Goal: Find specific page/section: Find specific page/section

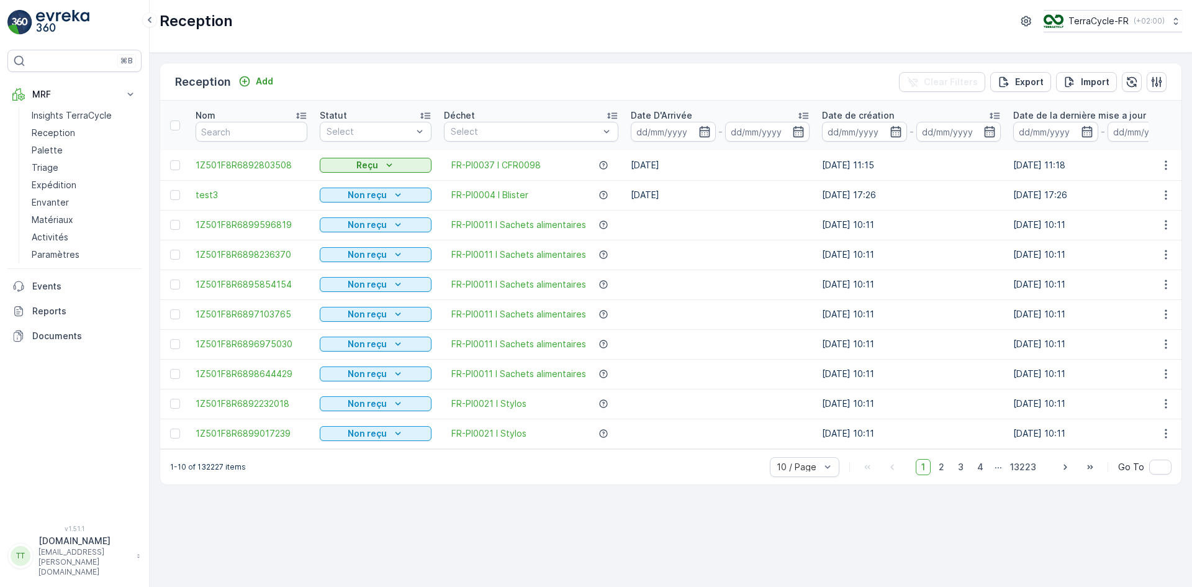
click at [1104, 17] on p "TerraCycle-FR" at bounding box center [1098, 21] width 60 height 12
type input "nl"
click at [1101, 93] on div "TerraCycle-NL-MRF Europe/[GEOGRAPHIC_DATA] (+02:00)" at bounding box center [1117, 86] width 143 height 37
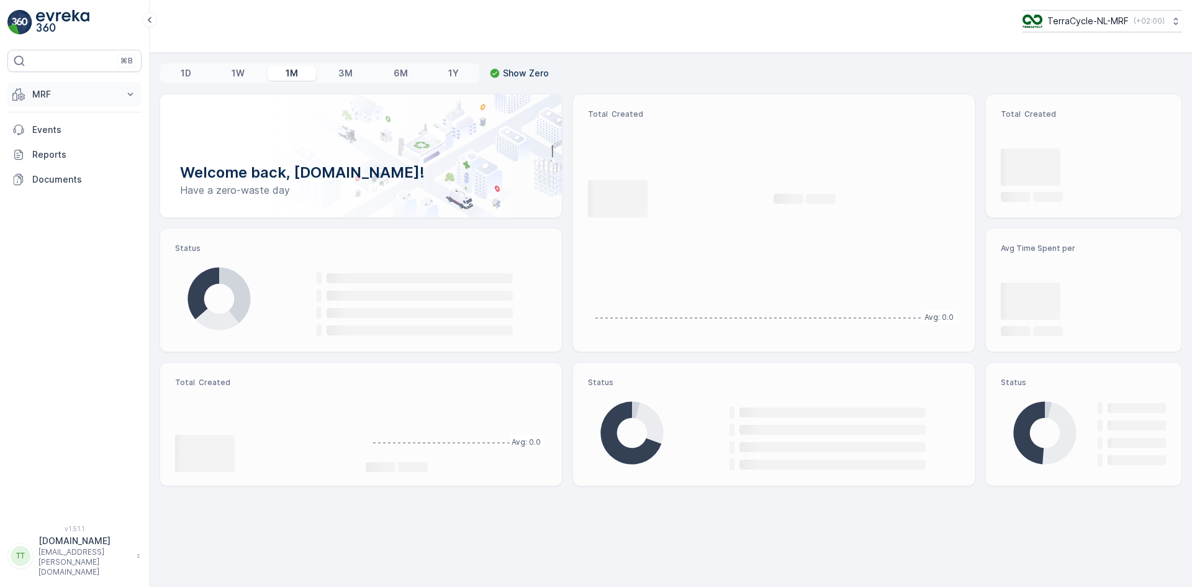
click at [34, 91] on p "MRF" at bounding box center [74, 94] width 84 height 12
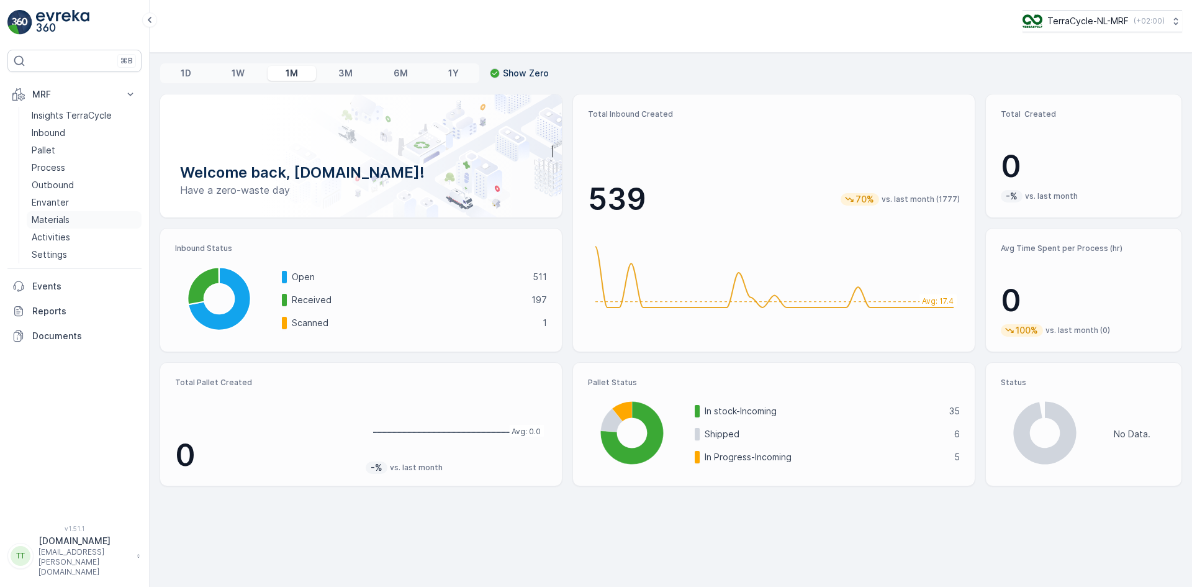
click at [55, 225] on p "Materials" at bounding box center [51, 220] width 38 height 12
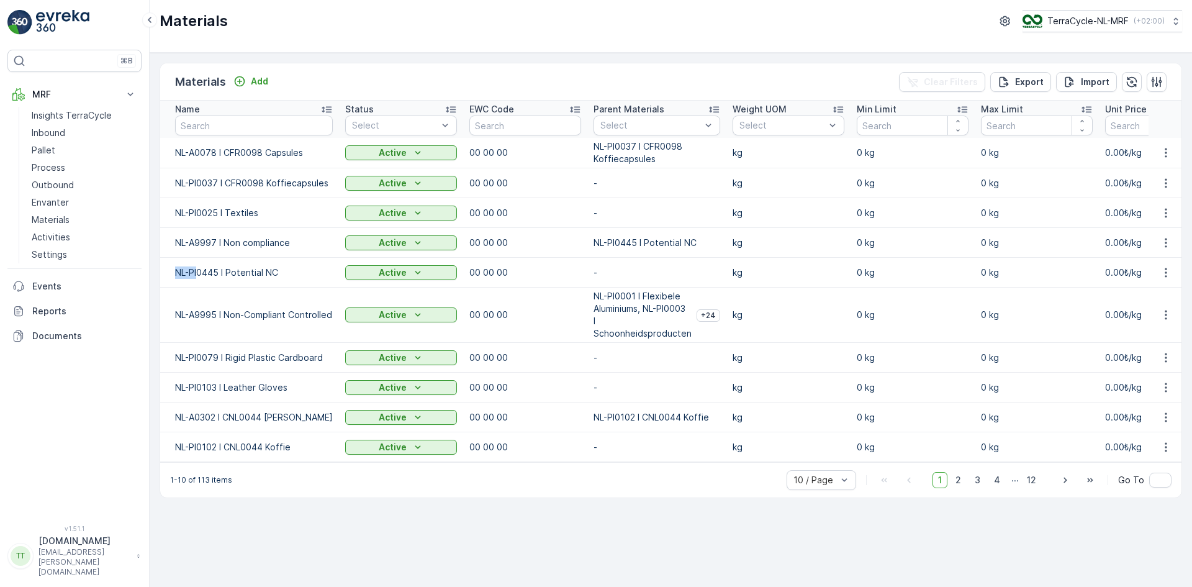
drag, startPoint x: 170, startPoint y: 271, endPoint x: 197, endPoint y: 275, distance: 27.6
click at [197, 275] on td "NL-PI0445 I Potential NC" at bounding box center [249, 273] width 179 height 30
copy p "NL-PI"
click at [215, 123] on input "text" at bounding box center [254, 125] width 158 height 20
paste input "NL-PI"
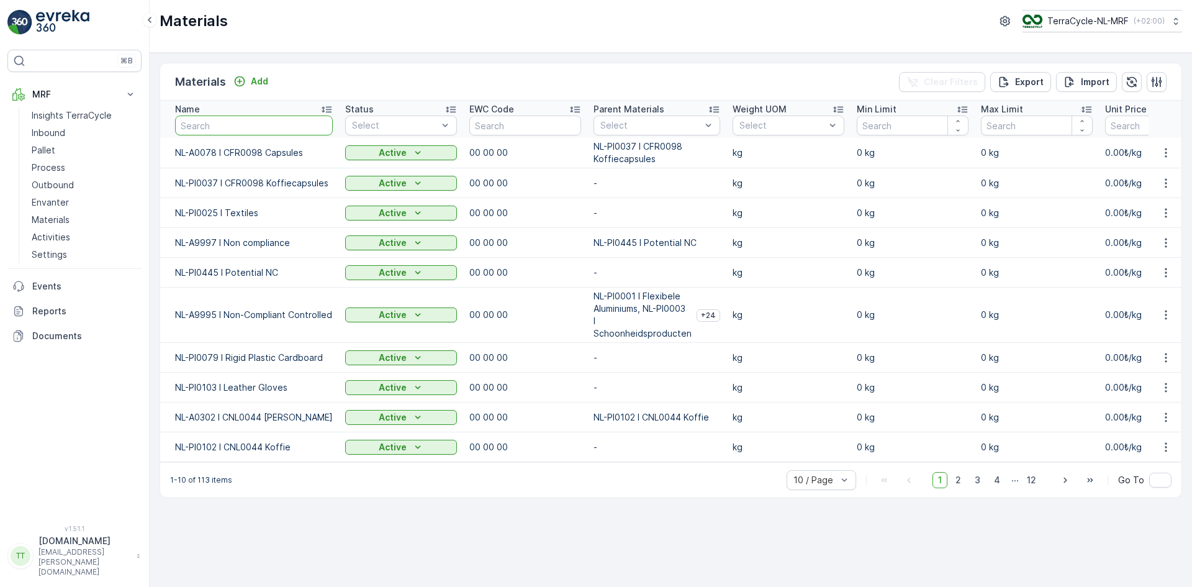
type input "NL-PI"
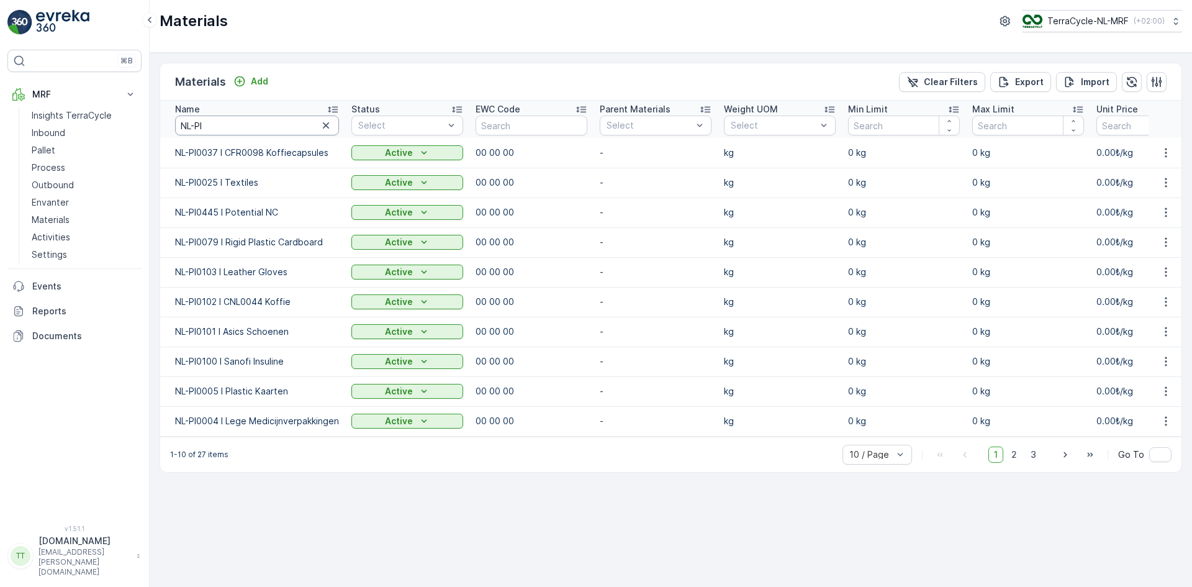
click at [215, 127] on input "NL-PI" at bounding box center [257, 125] width 164 height 20
type input "NL-PI0053"
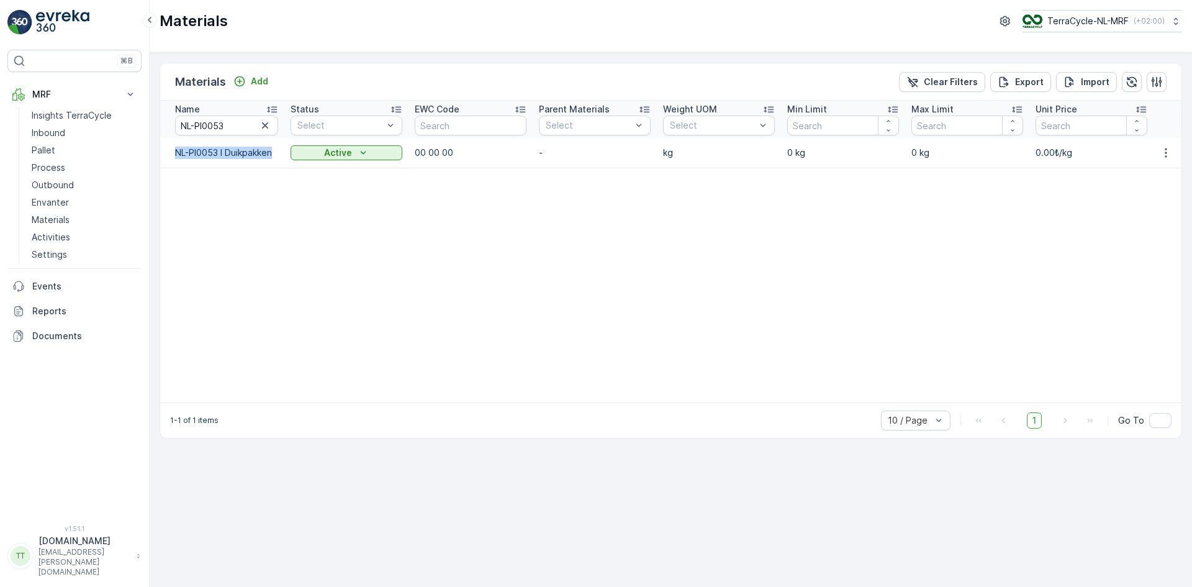
drag, startPoint x: 171, startPoint y: 153, endPoint x: 275, endPoint y: 159, distance: 104.5
click at [275, 159] on td "NL-PI0053 I Duikpakken" at bounding box center [222, 153] width 124 height 30
copy p "NL-PI0053 I Duikpakken"
click at [58, 130] on p "Inbound" at bounding box center [49, 133] width 34 height 12
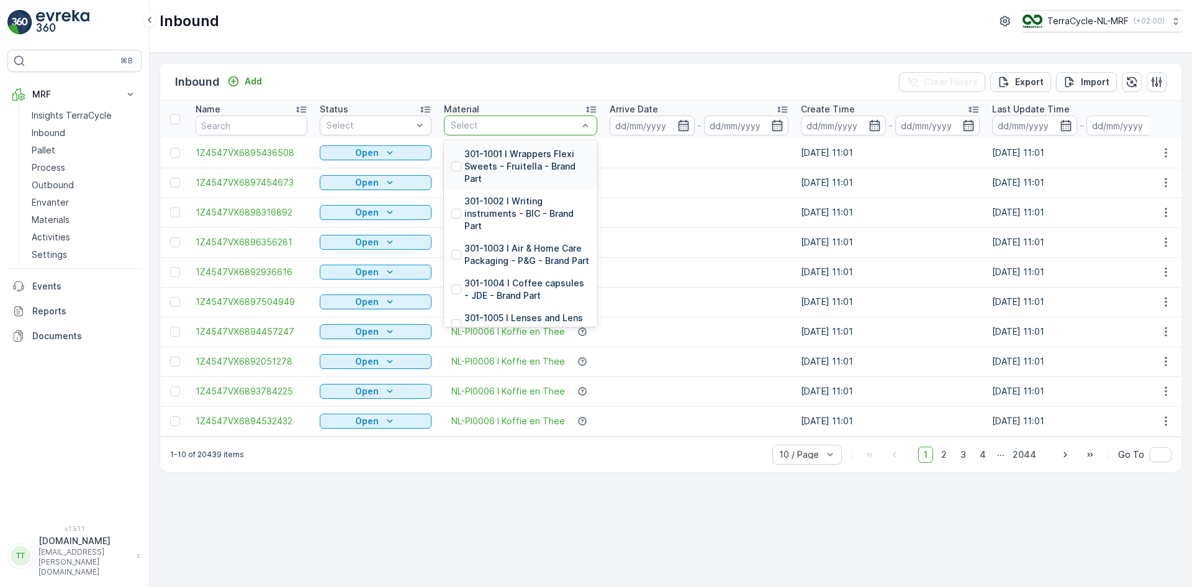
type input "NL-PI0053 I Duikpakken"
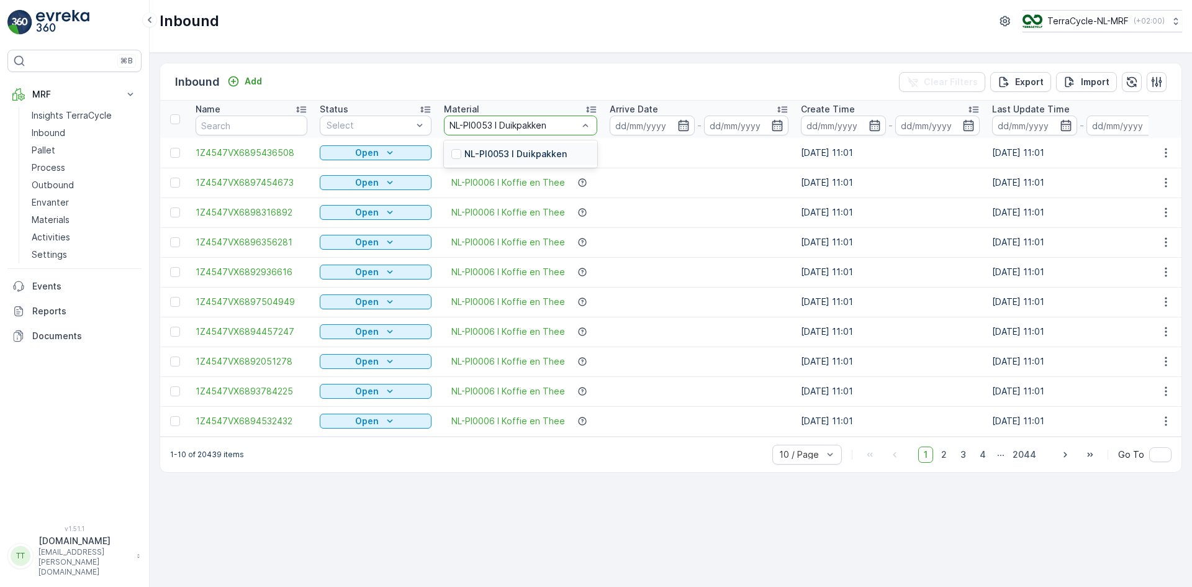
click at [471, 155] on p "NL-PI0053 I Duikpakken" at bounding box center [515, 154] width 102 height 12
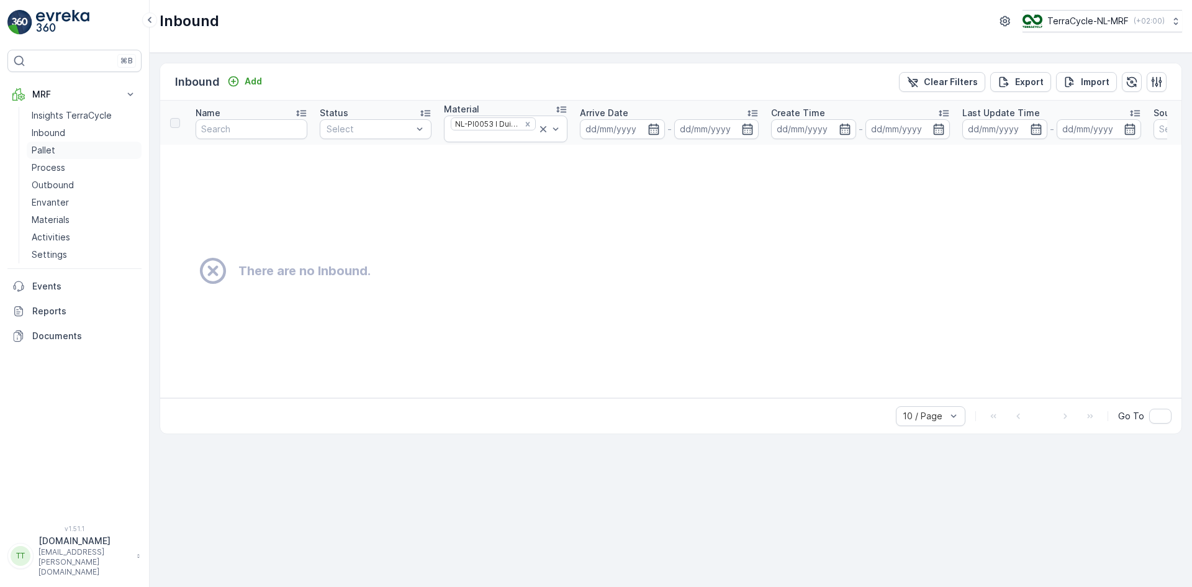
click at [50, 148] on p "Pallet" at bounding box center [44, 150] width 24 height 12
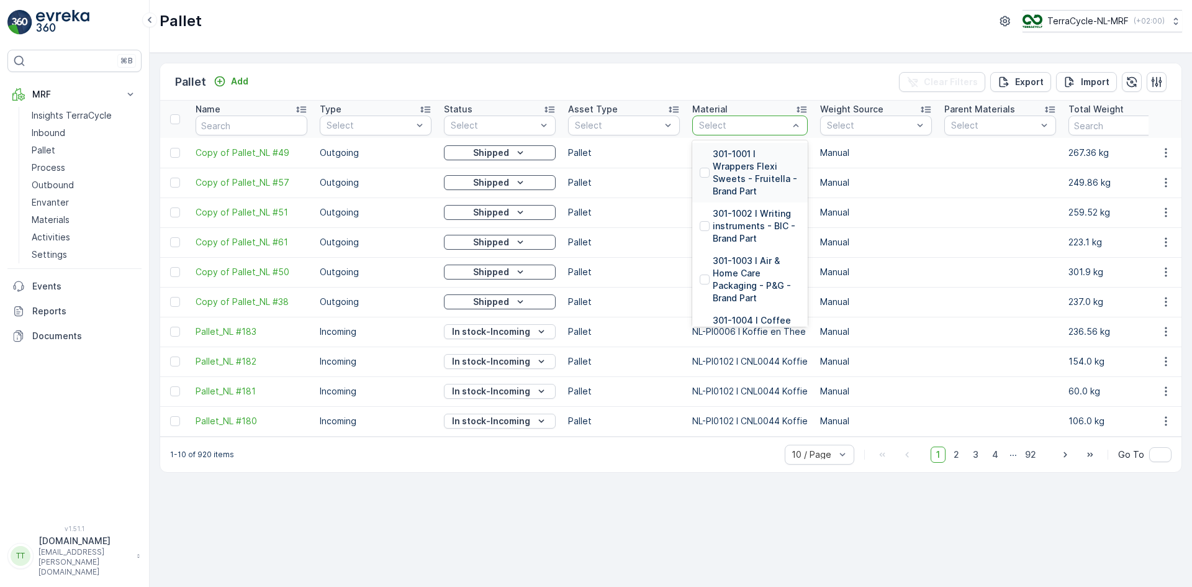
type input "NL-PI0053 I Duikpakken"
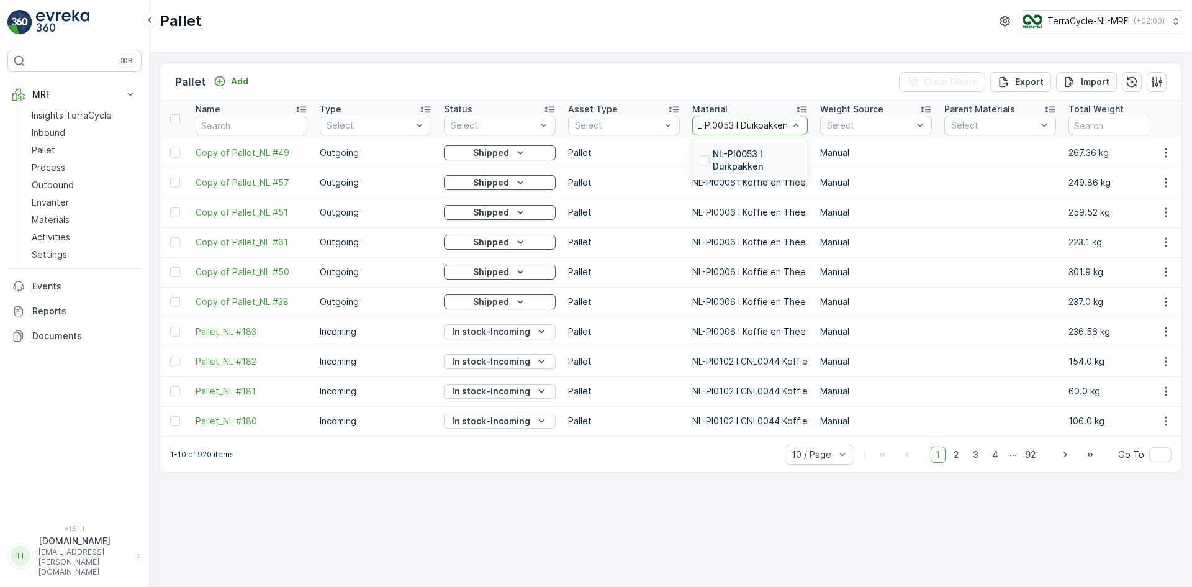
click at [737, 158] on p "NL-PI0053 I Duikpakken" at bounding box center [757, 160] width 88 height 25
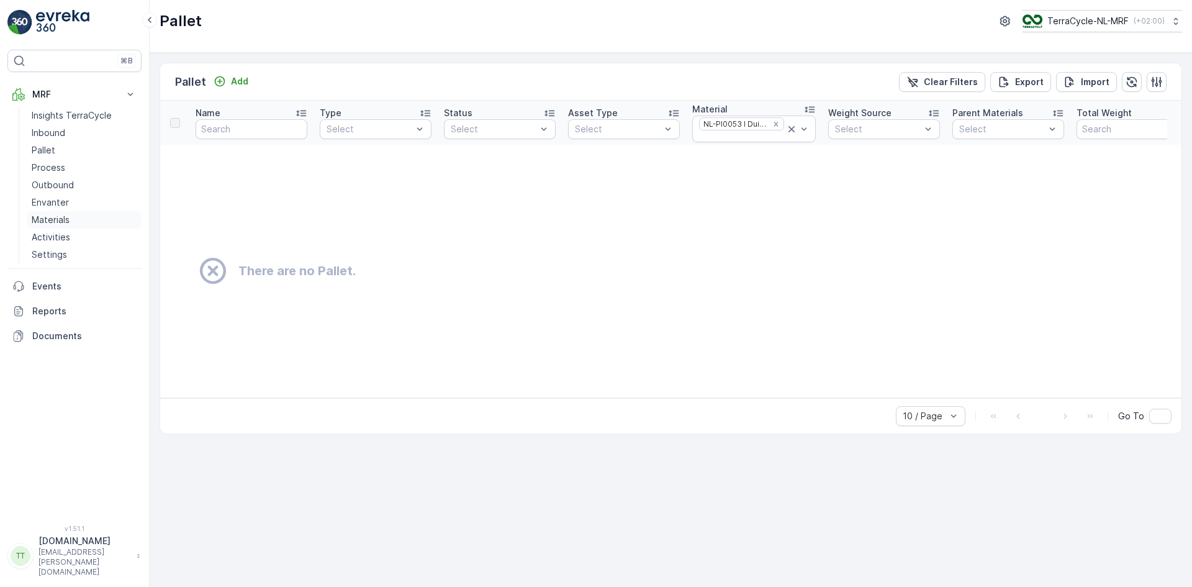
click at [60, 216] on p "Materials" at bounding box center [51, 220] width 38 height 12
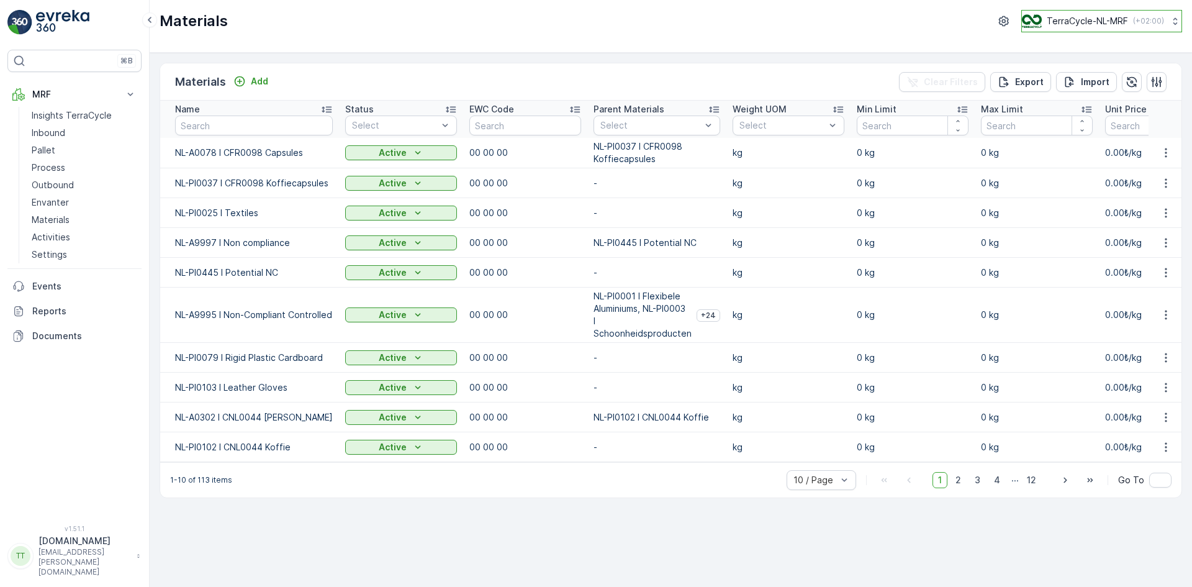
click at [1094, 17] on p "TerraCycle-NL-MRF" at bounding box center [1087, 21] width 81 height 12
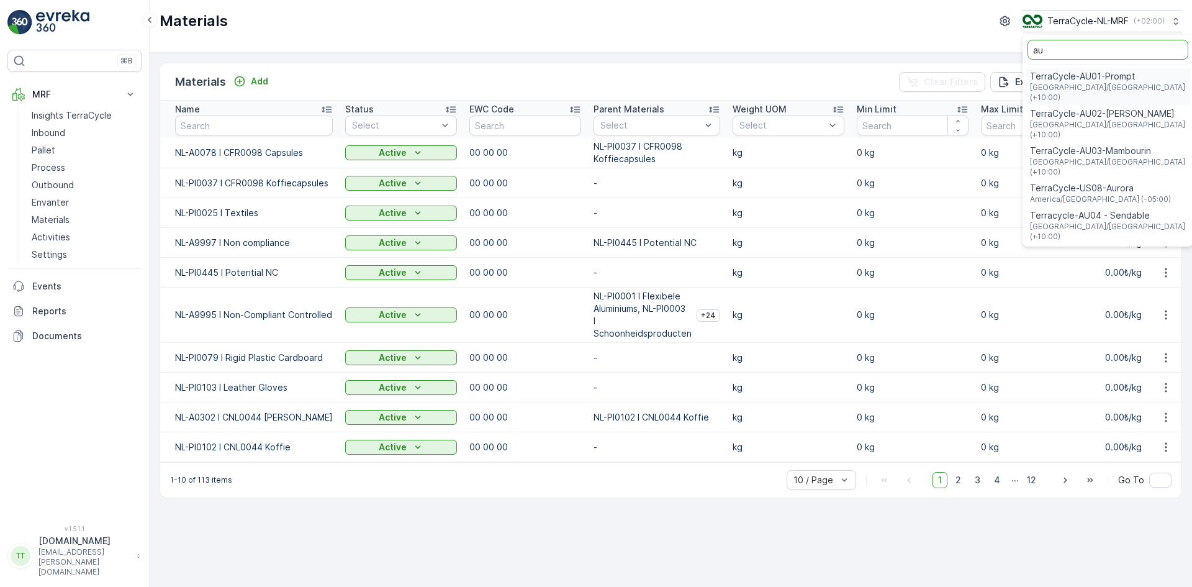
type input "au"
click at [1103, 79] on span "TerraCycle-AU01-Prompt" at bounding box center [1108, 76] width 157 height 12
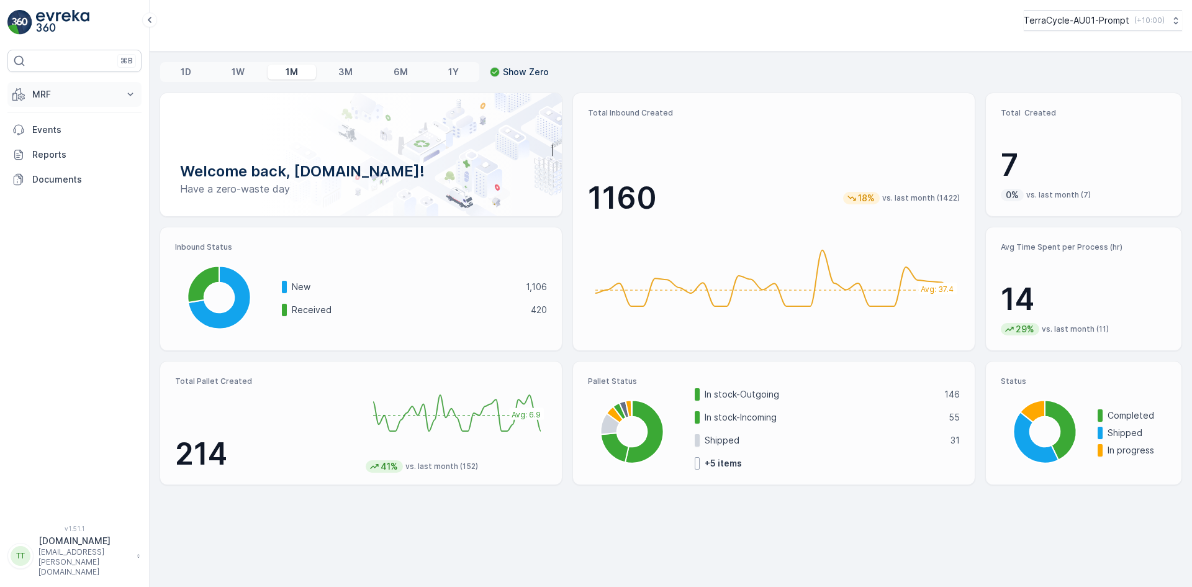
click at [57, 85] on button "MRF" at bounding box center [74, 94] width 134 height 25
click at [74, 205] on link "Envanter" at bounding box center [84, 202] width 115 height 17
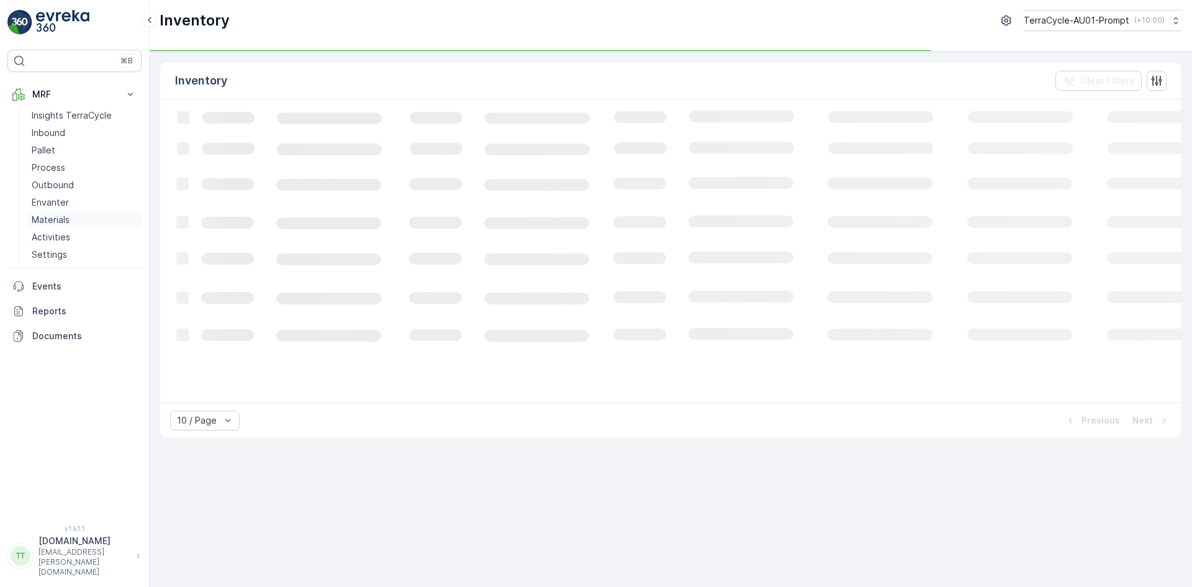
click at [71, 221] on link "Materials" at bounding box center [84, 219] width 115 height 17
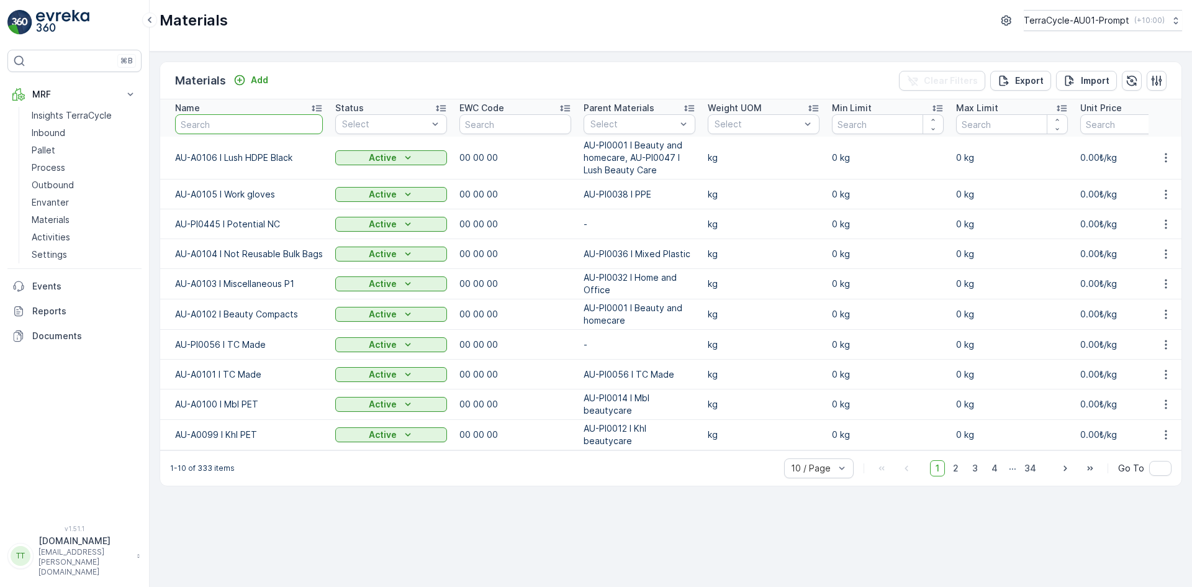
click at [222, 122] on input "text" at bounding box center [249, 124] width 148 height 20
type input "0047"
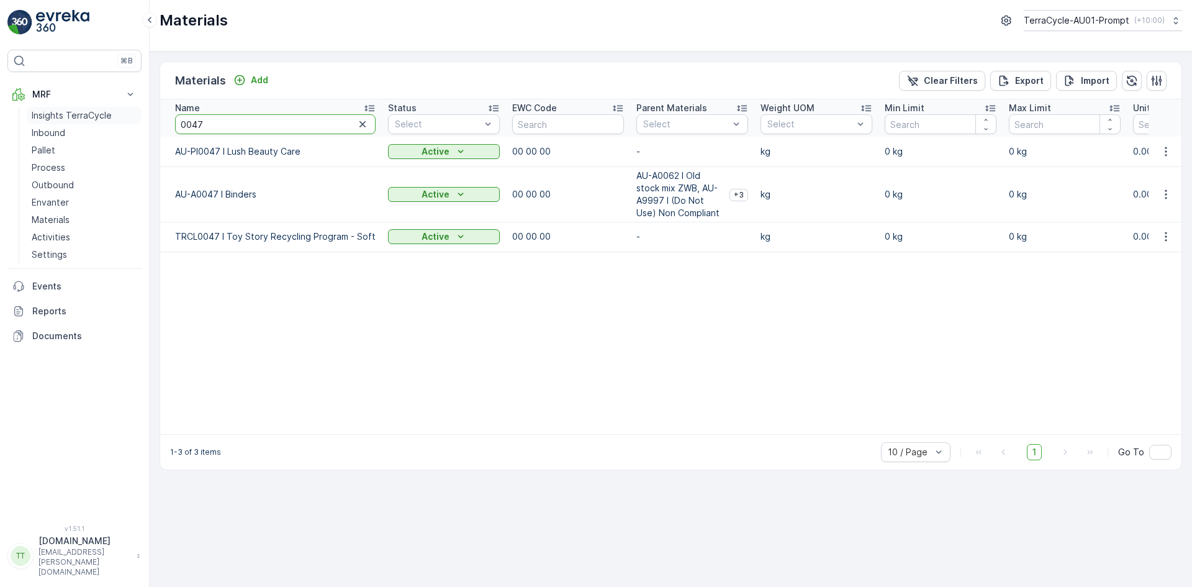
drag, startPoint x: 216, startPoint y: 122, endPoint x: 141, endPoint y: 118, distance: 75.2
click at [141, 118] on div "⌘B MRF Insights TerraCycle Inbound Pallet Process Outbound Envanter Materials A…" at bounding box center [596, 293] width 1192 height 587
type input "Lush"
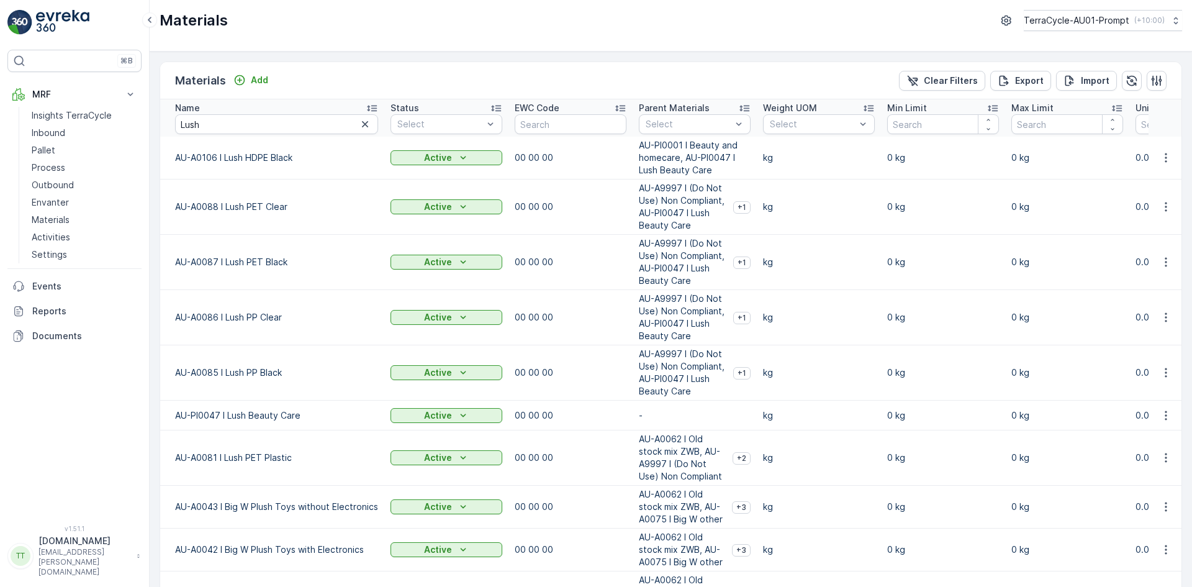
click at [374, 104] on icon at bounding box center [372, 108] width 12 height 12
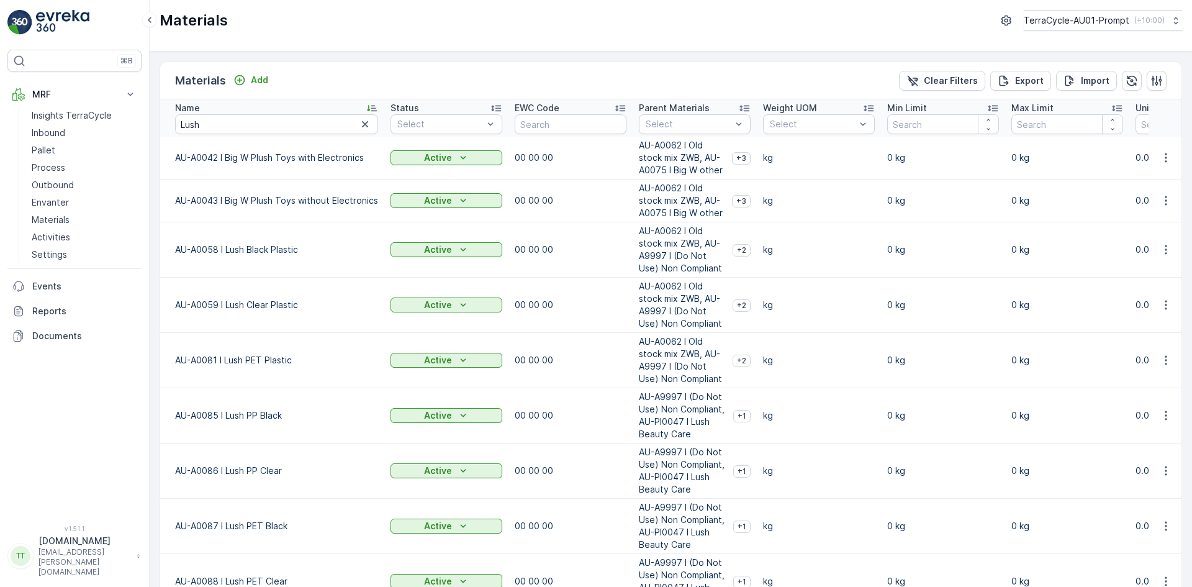
click at [374, 104] on icon at bounding box center [372, 108] width 12 height 12
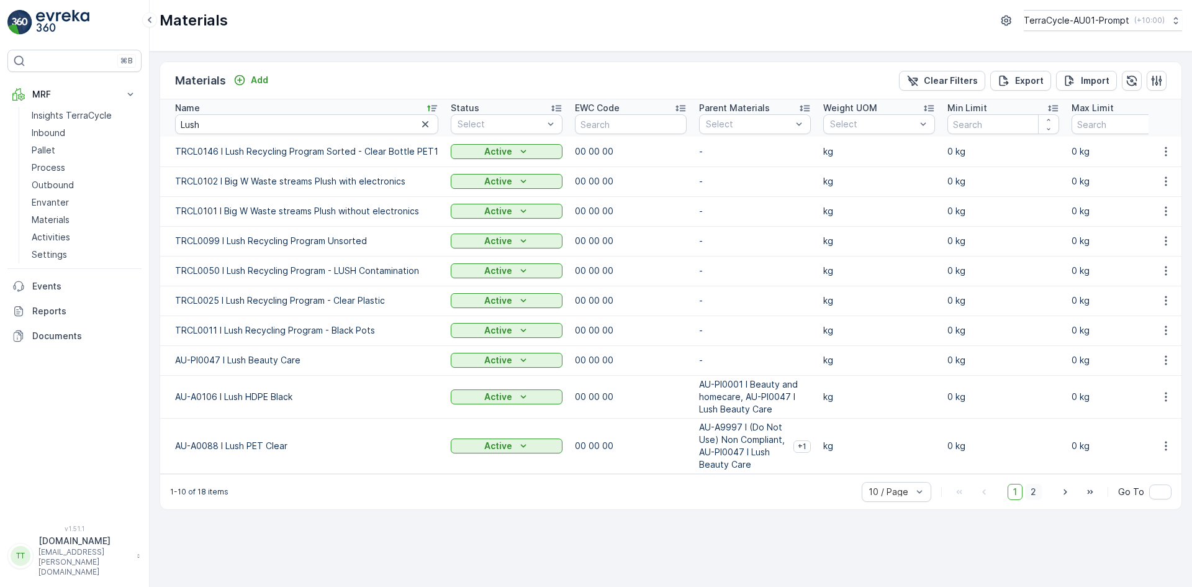
click at [1036, 499] on span "2" at bounding box center [1033, 492] width 17 height 16
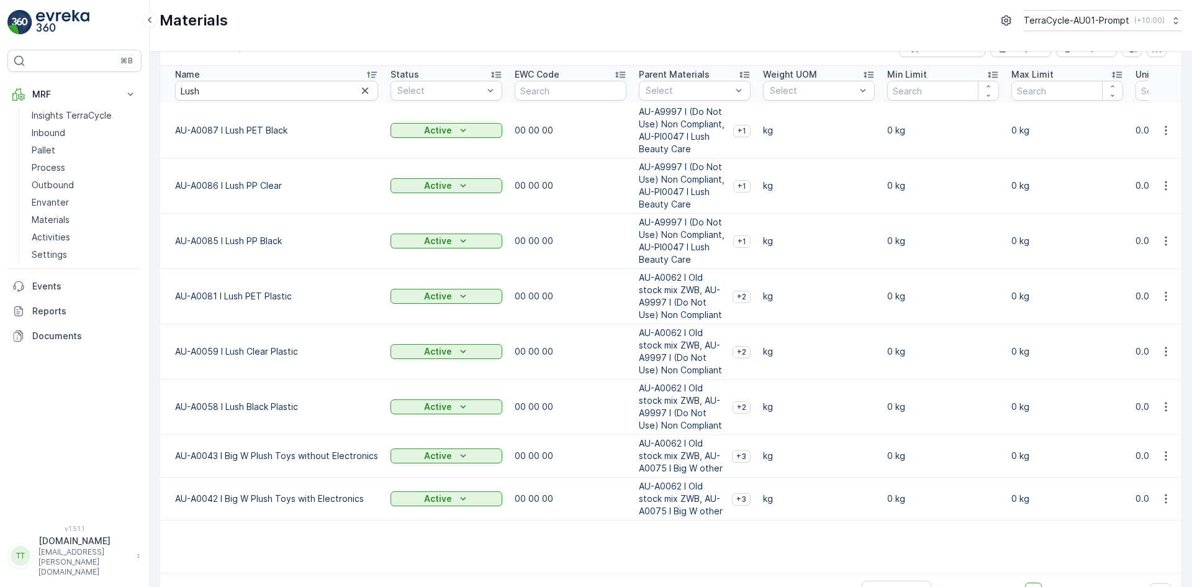
scroll to position [62, 0]
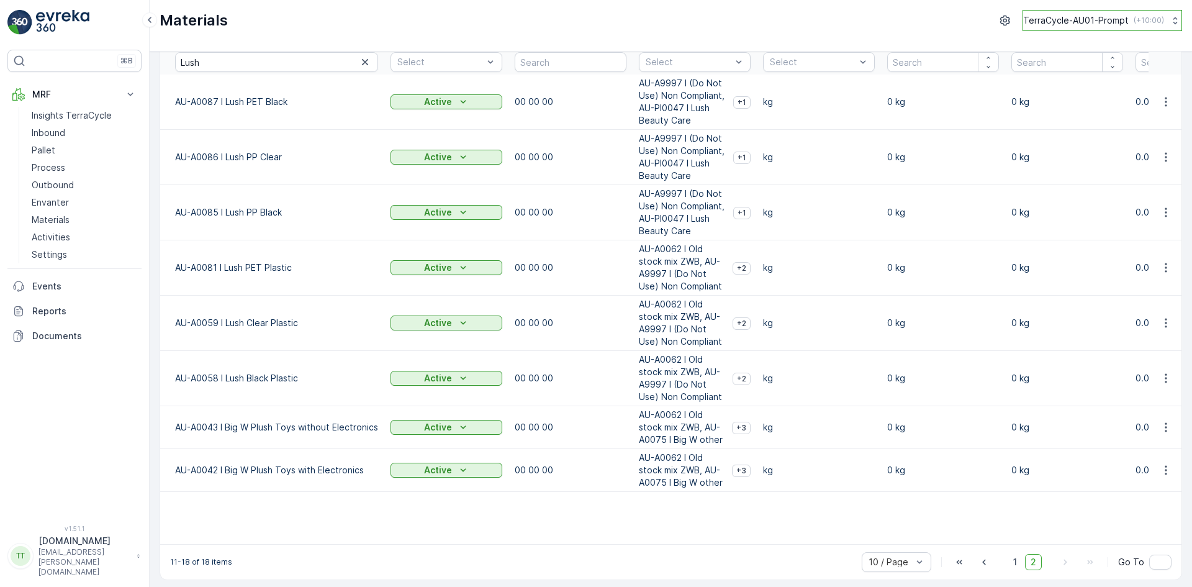
click at [1080, 19] on p "TerraCycle-AU01-Prompt" at bounding box center [1076, 20] width 106 height 12
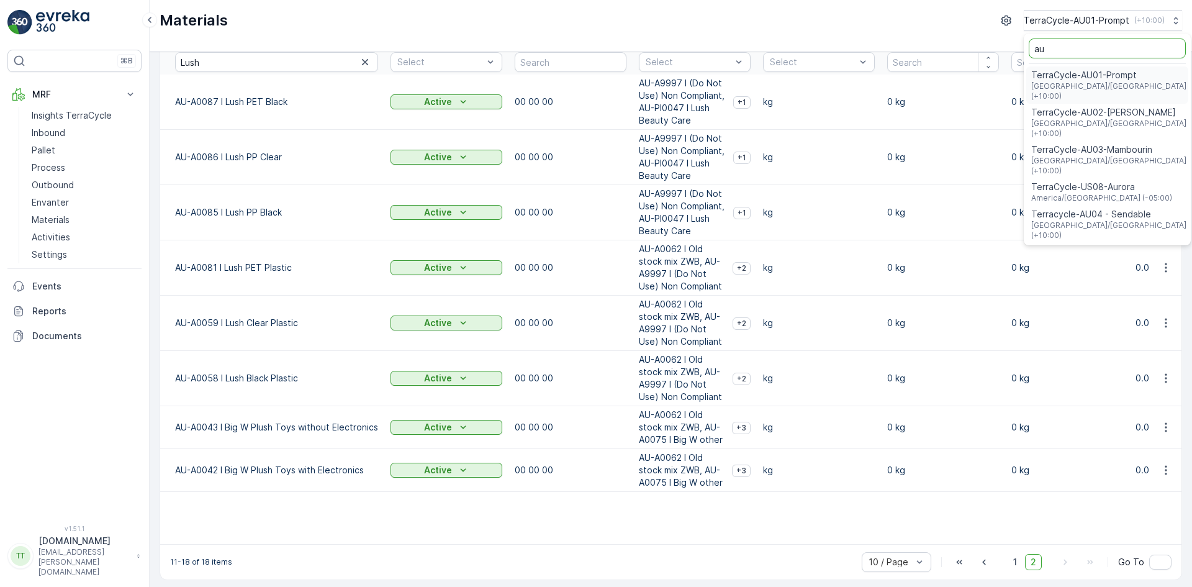
type input "au"
click at [1108, 106] on span "TerraCycle-AU02-[PERSON_NAME]" at bounding box center [1109, 112] width 157 height 12
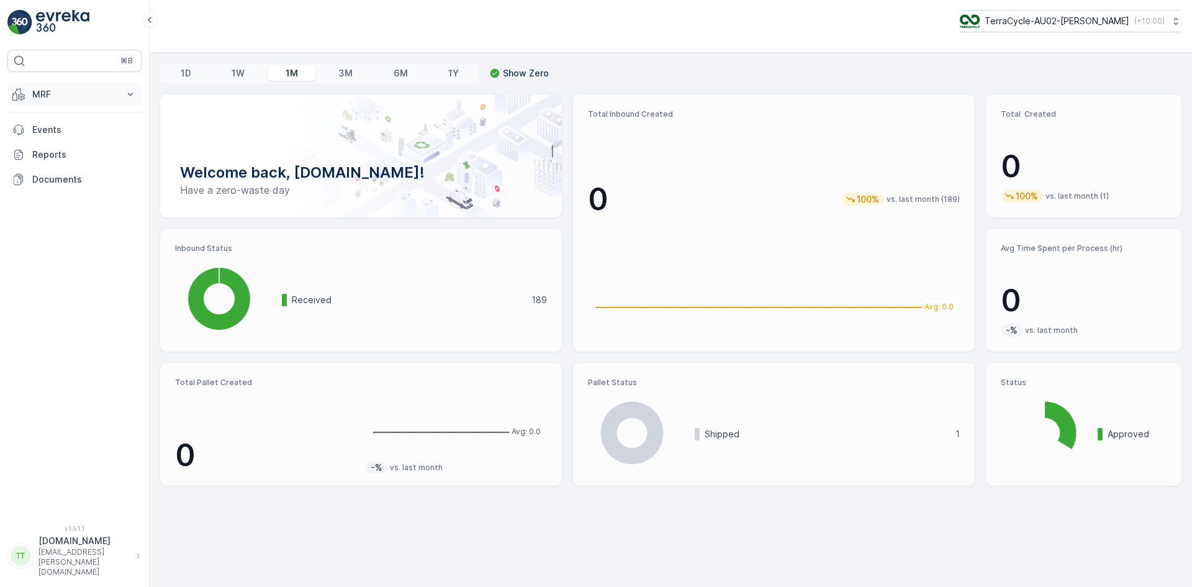
click at [65, 92] on p "MRF" at bounding box center [74, 94] width 84 height 12
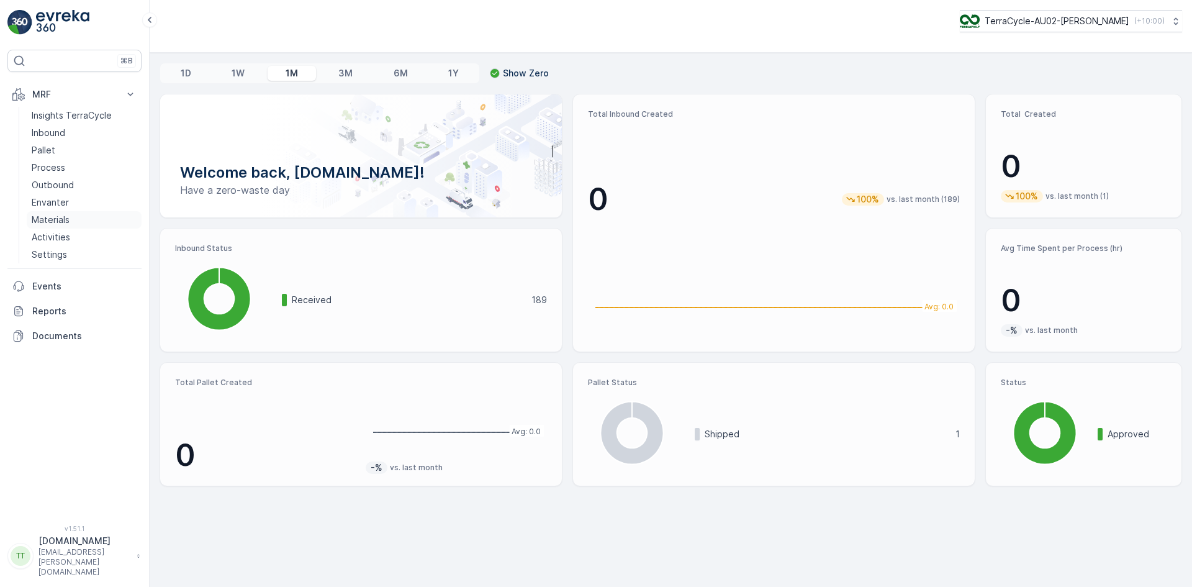
click at [68, 220] on p "Materials" at bounding box center [51, 220] width 38 height 12
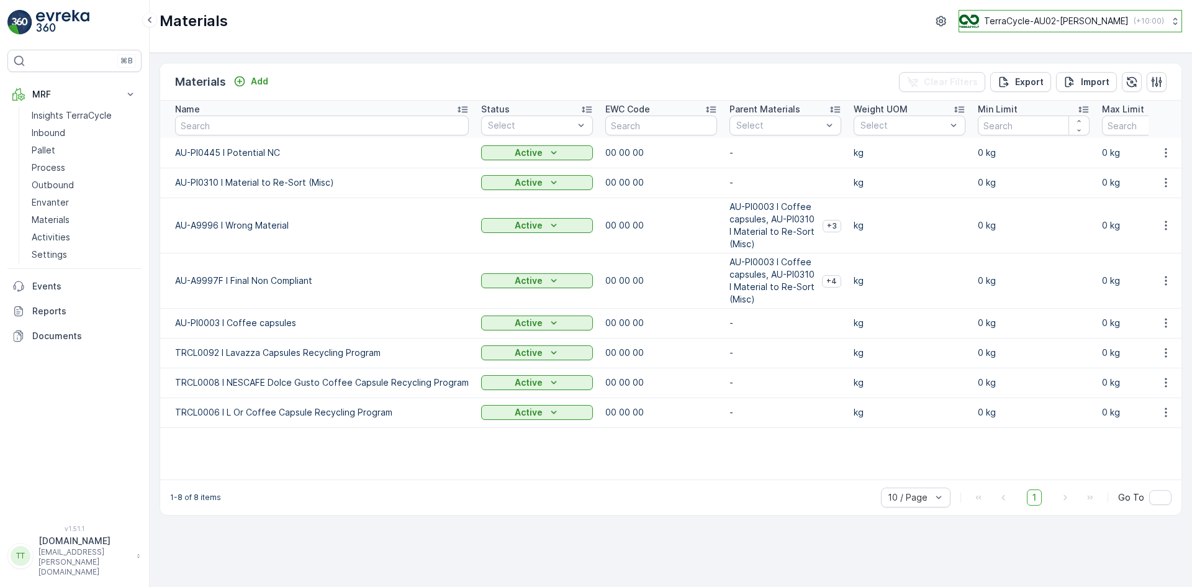
click at [1040, 19] on p "TerraCycle-AU02-[PERSON_NAME]" at bounding box center [1056, 21] width 145 height 12
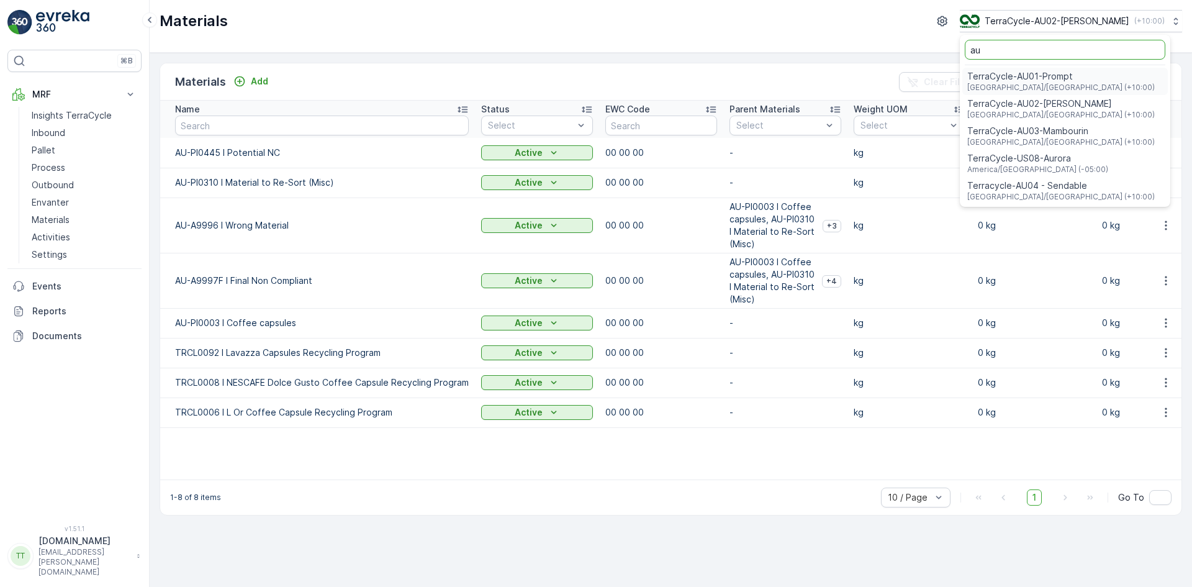
type input "au"
click at [1057, 83] on span "[GEOGRAPHIC_DATA]/[GEOGRAPHIC_DATA] (+10:00)" at bounding box center [1060, 88] width 187 height 10
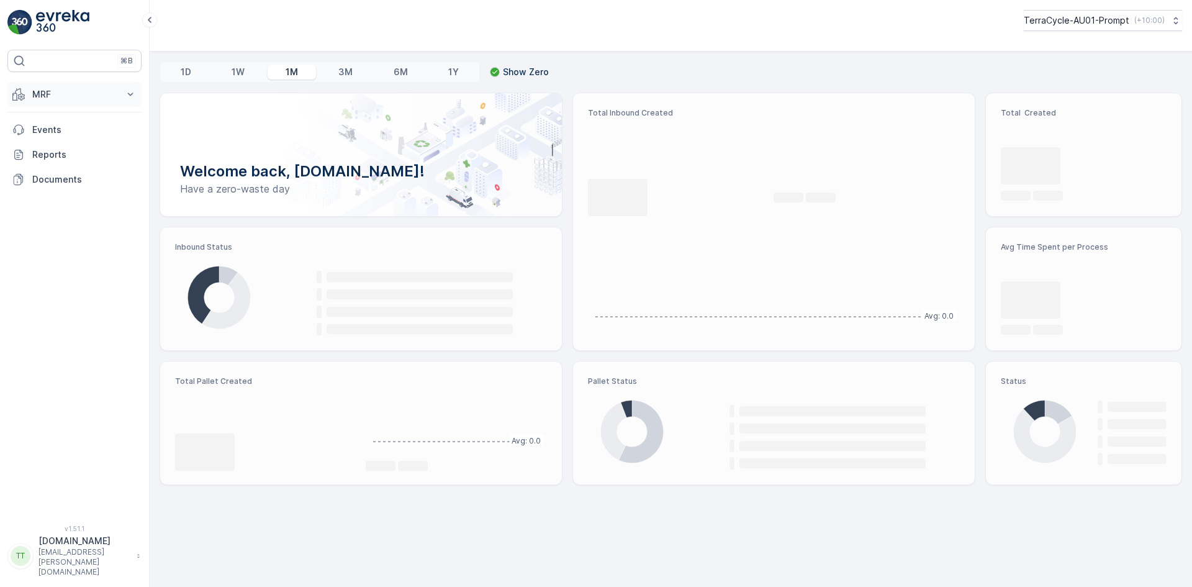
click at [42, 87] on button "MRF" at bounding box center [74, 94] width 134 height 25
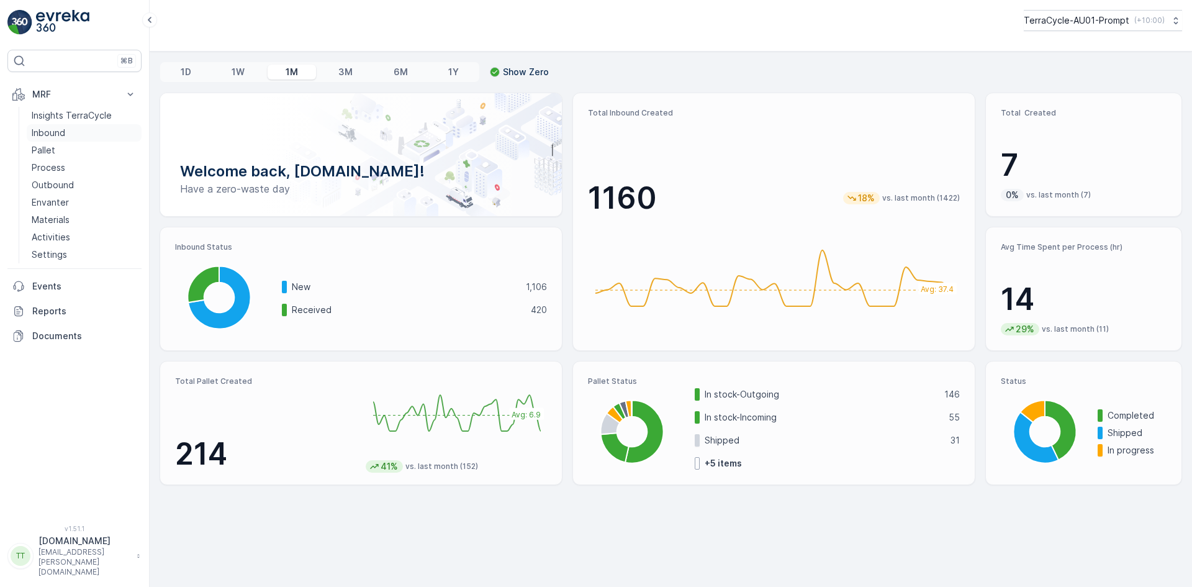
click at [68, 133] on link "Inbound" at bounding box center [84, 132] width 115 height 17
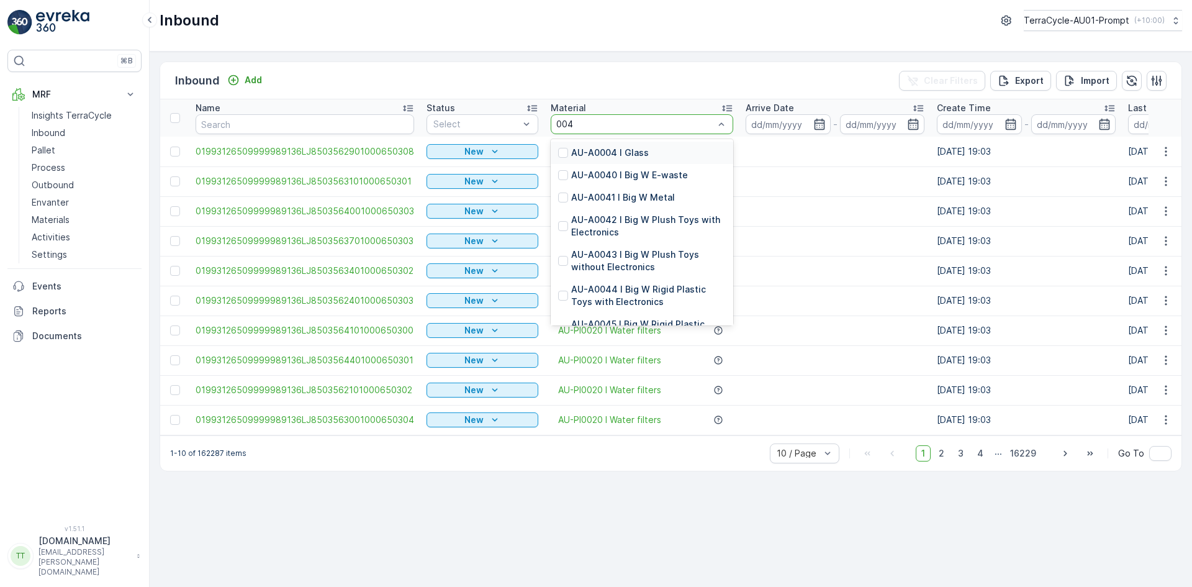
type input "0047"
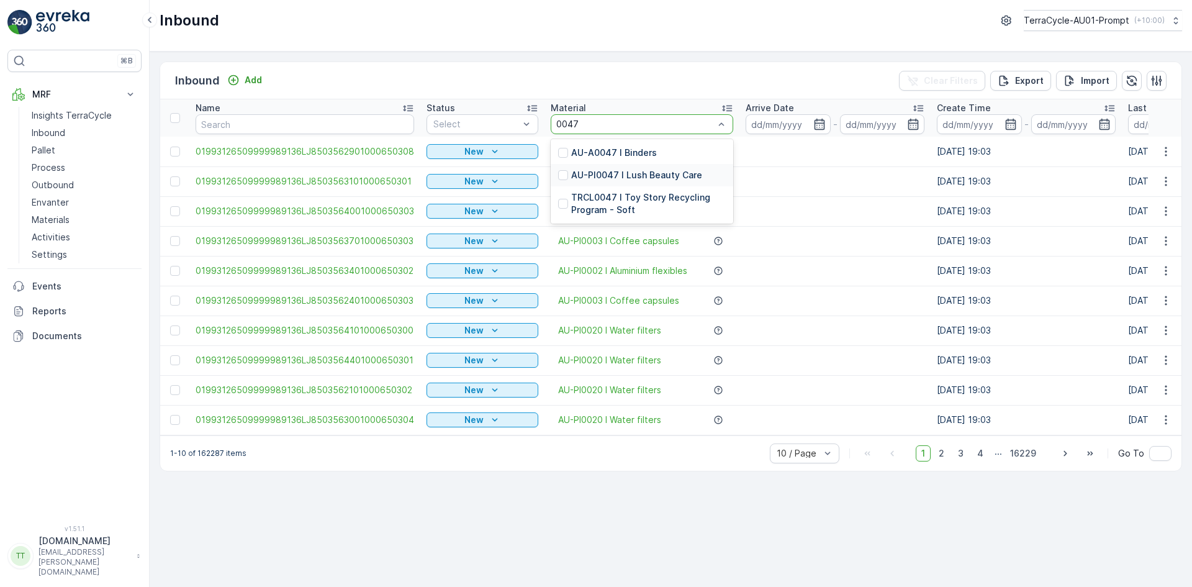
click at [640, 172] on p "AU-PI0047 I Lush Beauty Care" at bounding box center [636, 175] width 131 height 12
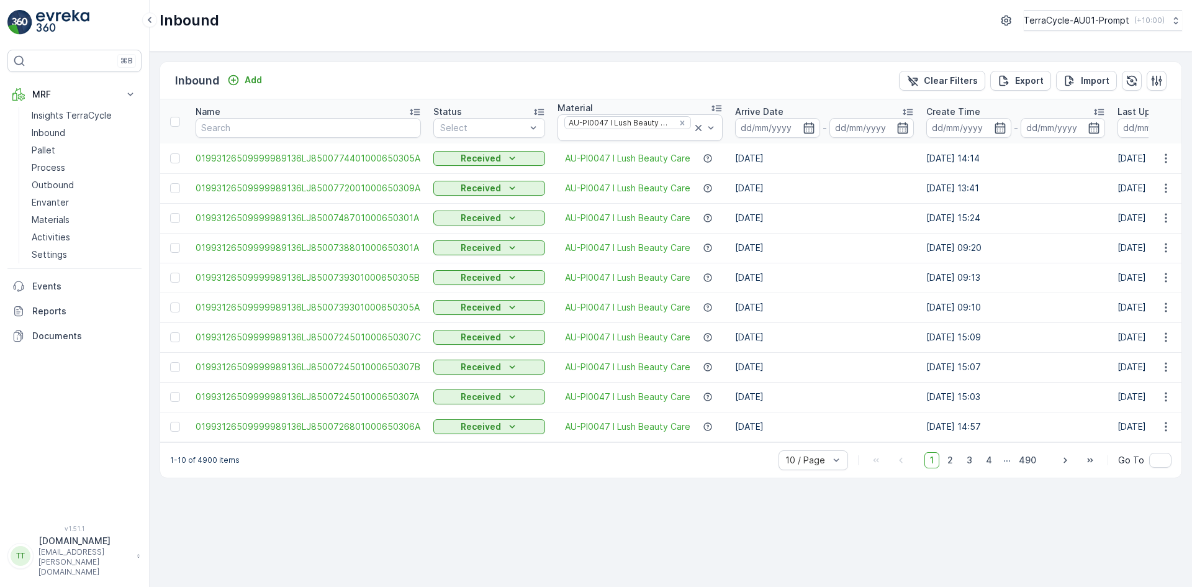
click at [903, 110] on icon at bounding box center [908, 112] width 10 height 6
